Goal: Task Accomplishment & Management: Use online tool/utility

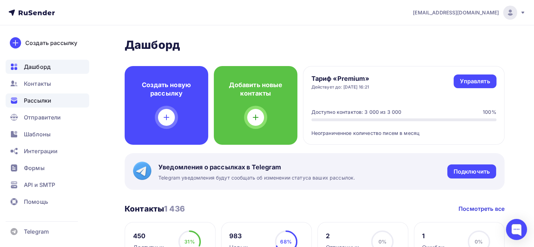
click at [46, 104] on span "Рассылки" at bounding box center [37, 100] width 27 height 8
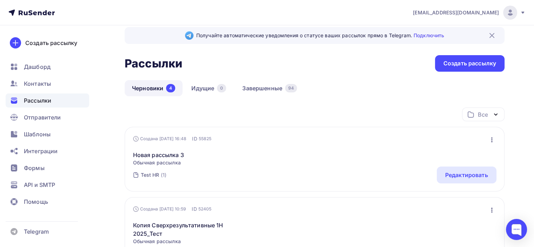
scroll to position [80, 0]
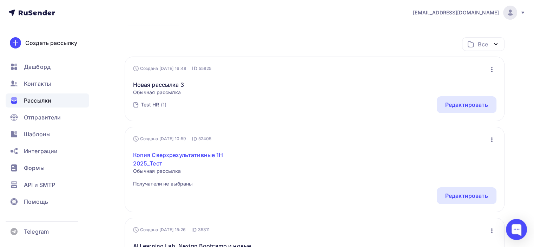
click at [168, 154] on link "Копия Сверхрезультативные 1H 2025_Тест" at bounding box center [193, 159] width 120 height 17
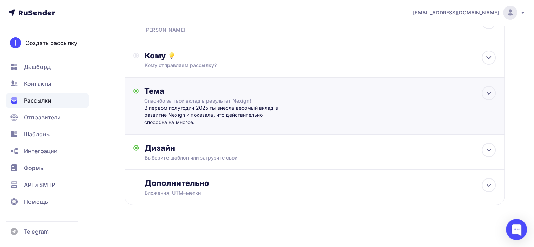
scroll to position [61, 0]
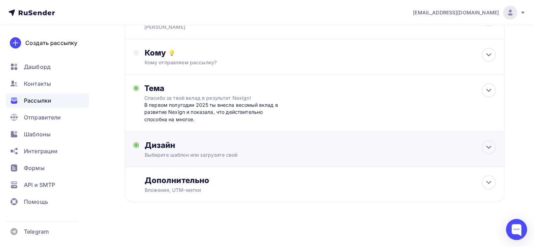
click at [248, 157] on div "Выберите шаблон или загрузите свой" at bounding box center [303, 154] width 316 height 7
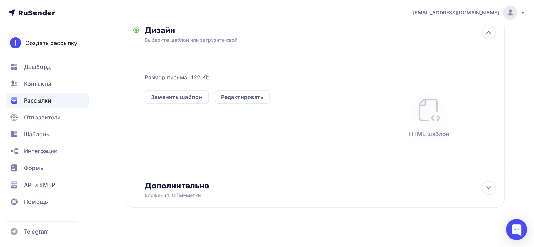
scroll to position [181, 0]
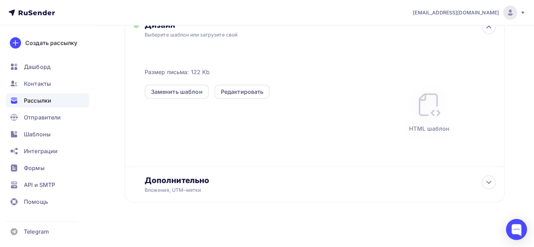
click at [426, 111] on img at bounding box center [429, 105] width 28 height 28
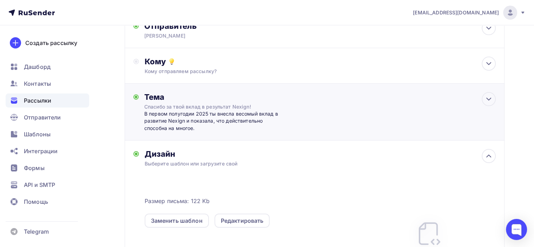
scroll to position [105, 0]
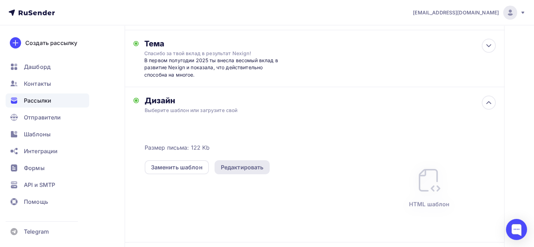
click at [246, 168] on div "Редактировать" at bounding box center [242, 167] width 43 height 8
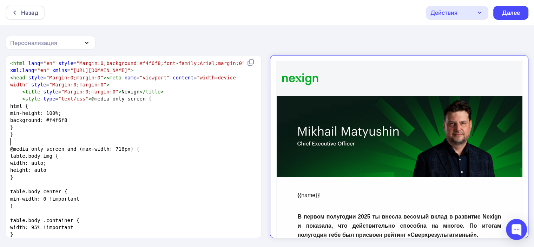
click at [141, 144] on pre "​" at bounding box center [132, 141] width 247 height 7
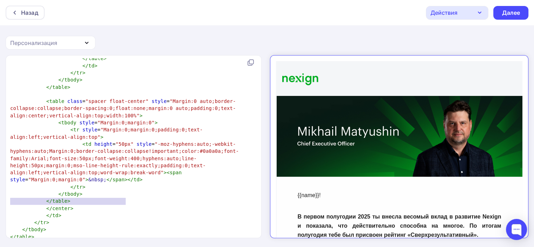
type textarea "<a href="{{unsubscribe_url}}" style="font-size:0px;opacity:0;display:none;backg…"
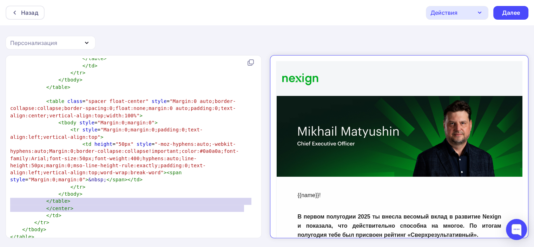
drag, startPoint x: 11, startPoint y: 200, endPoint x: 246, endPoint y: 206, distance: 235.6
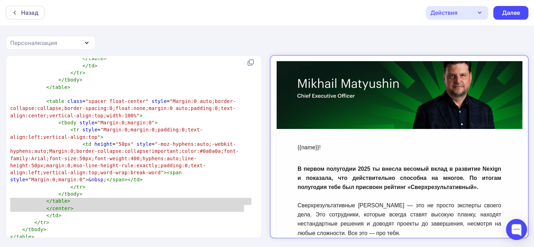
scroll to position [140, 0]
